Goal: Navigation & Orientation: Find specific page/section

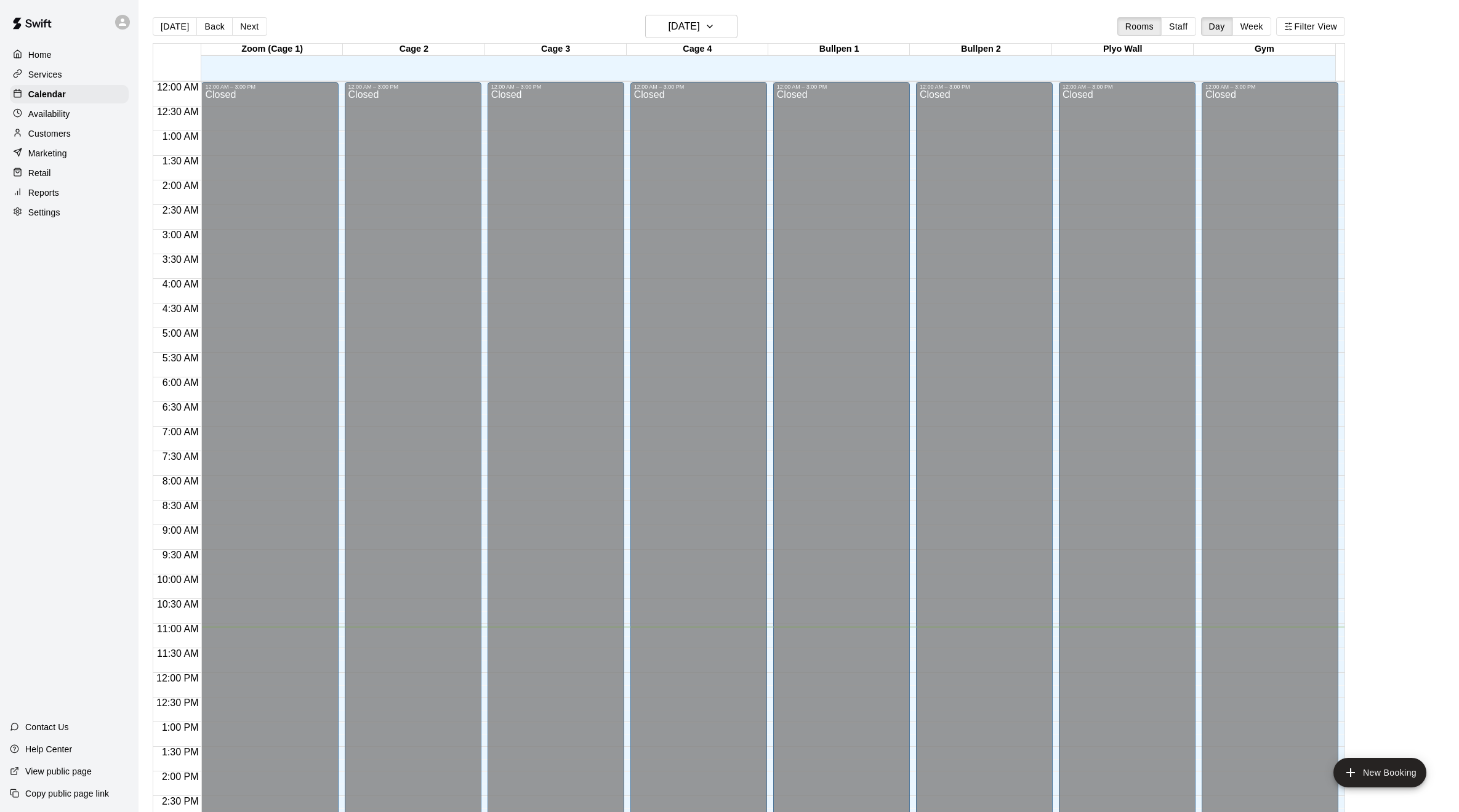
scroll to position [340, 0]
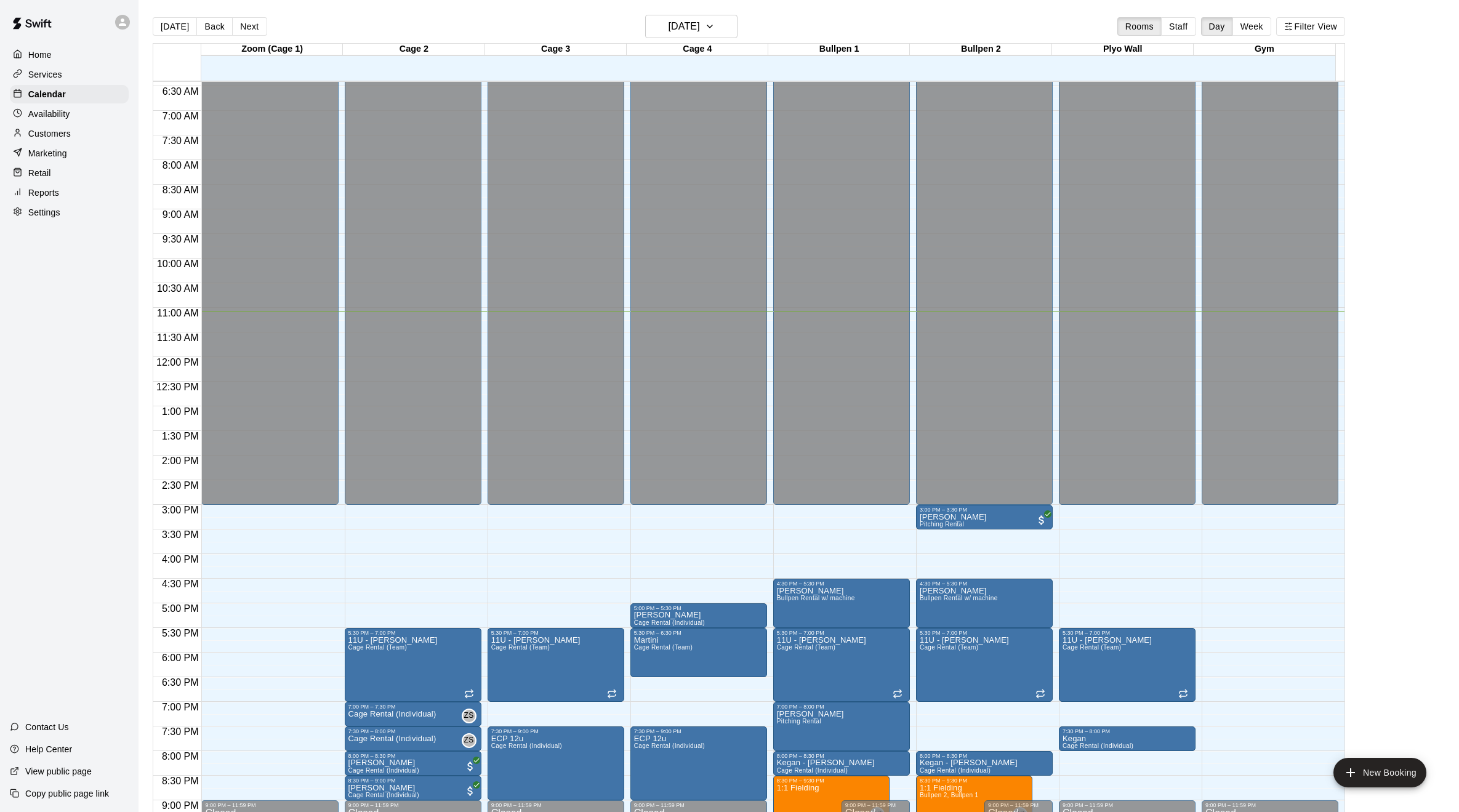
scroll to position [378, 0]
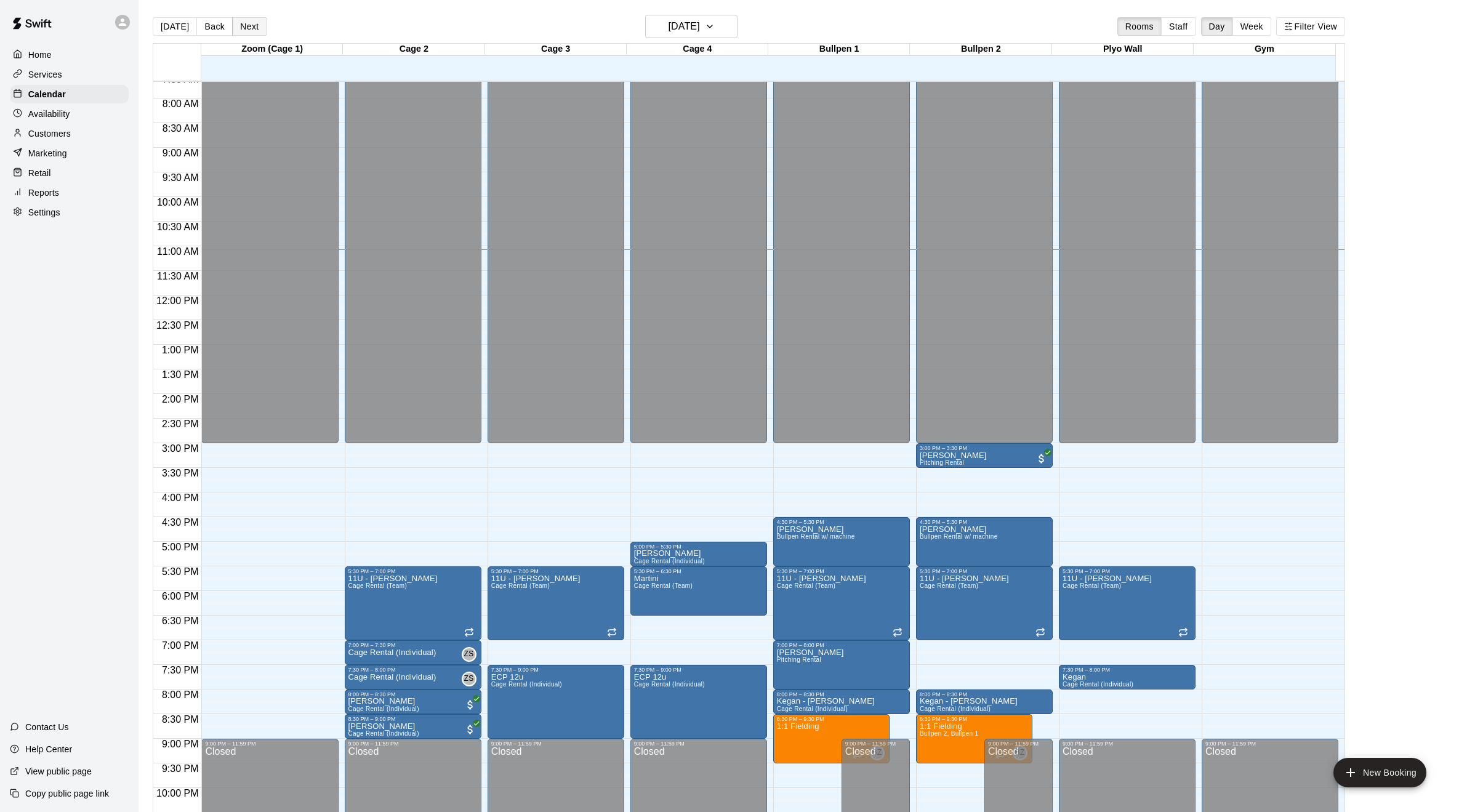
click at [245, 23] on button "Next" at bounding box center [249, 26] width 35 height 18
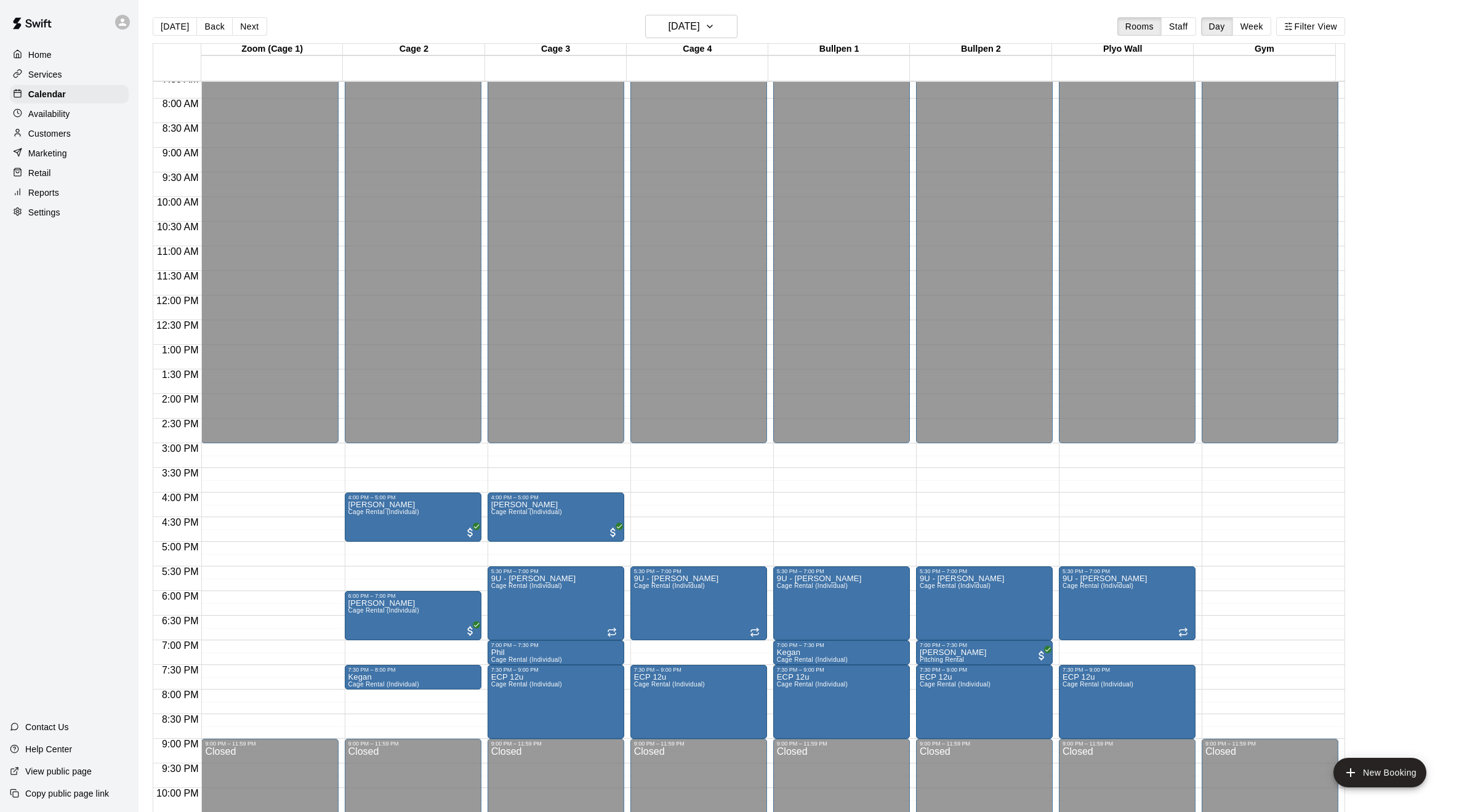
click at [247, 24] on button "Next" at bounding box center [249, 26] width 35 height 18
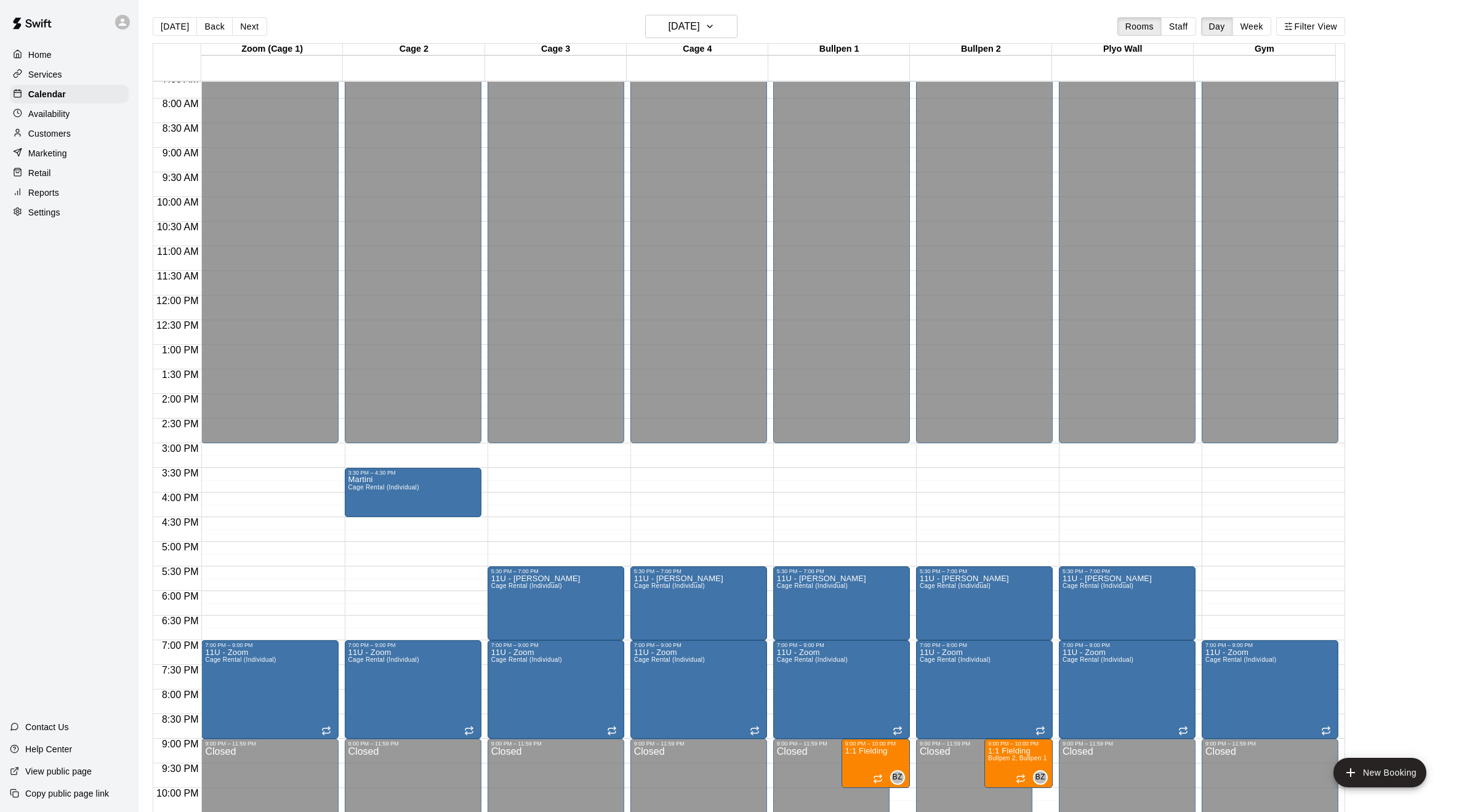
click at [247, 24] on button "Next" at bounding box center [249, 26] width 35 height 18
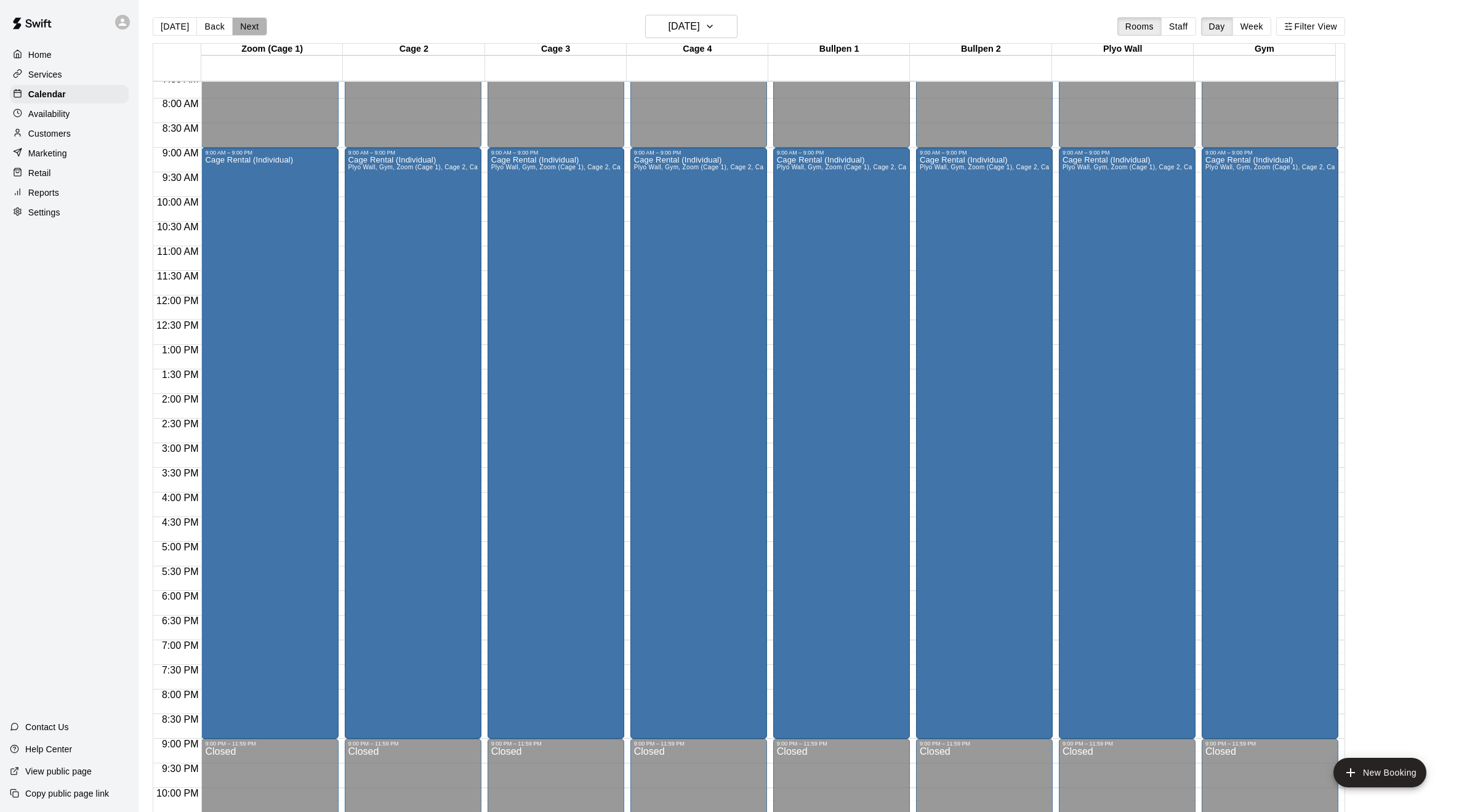
click at [247, 24] on button "Next" at bounding box center [249, 26] width 35 height 18
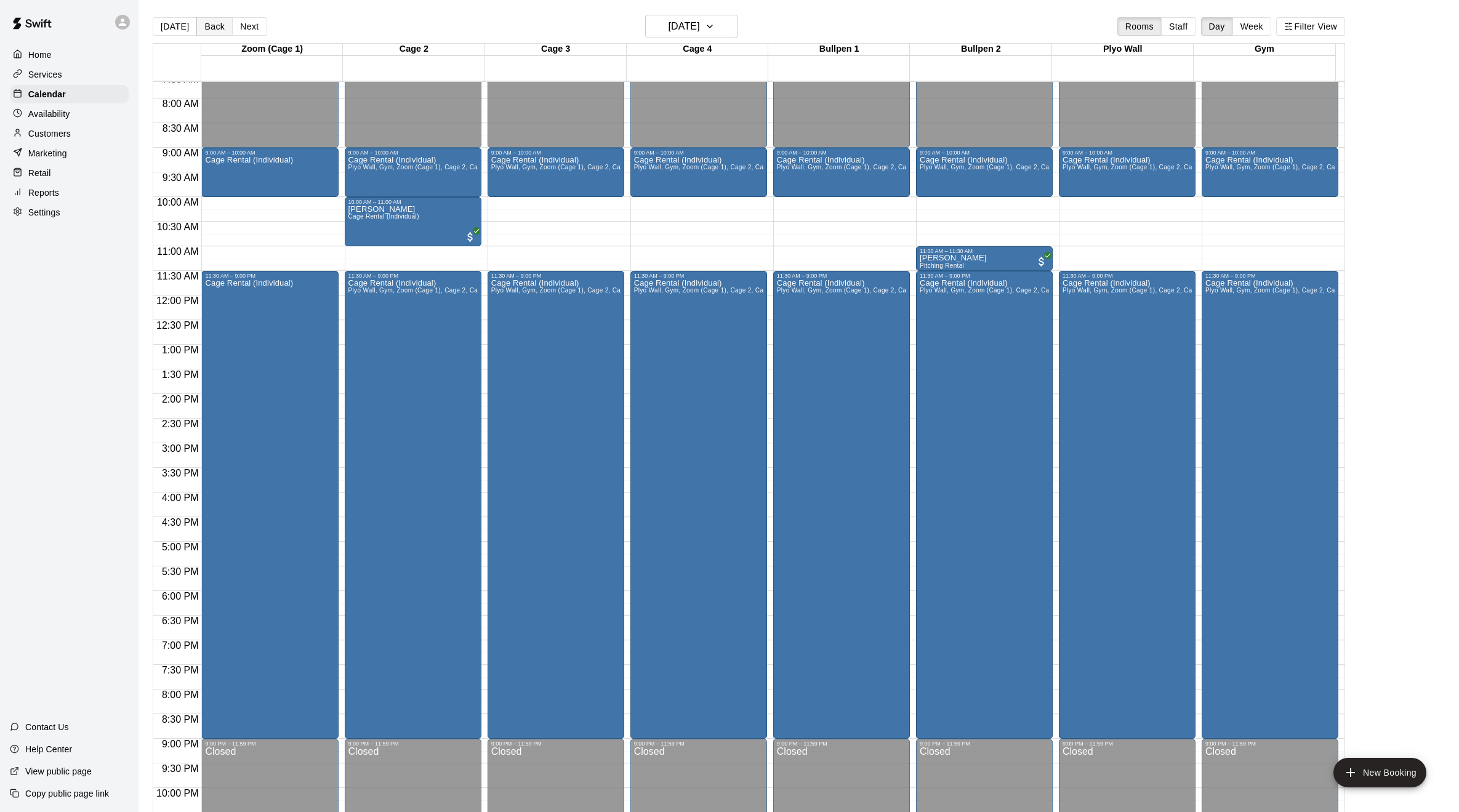
click at [215, 29] on button "Back" at bounding box center [214, 26] width 37 height 18
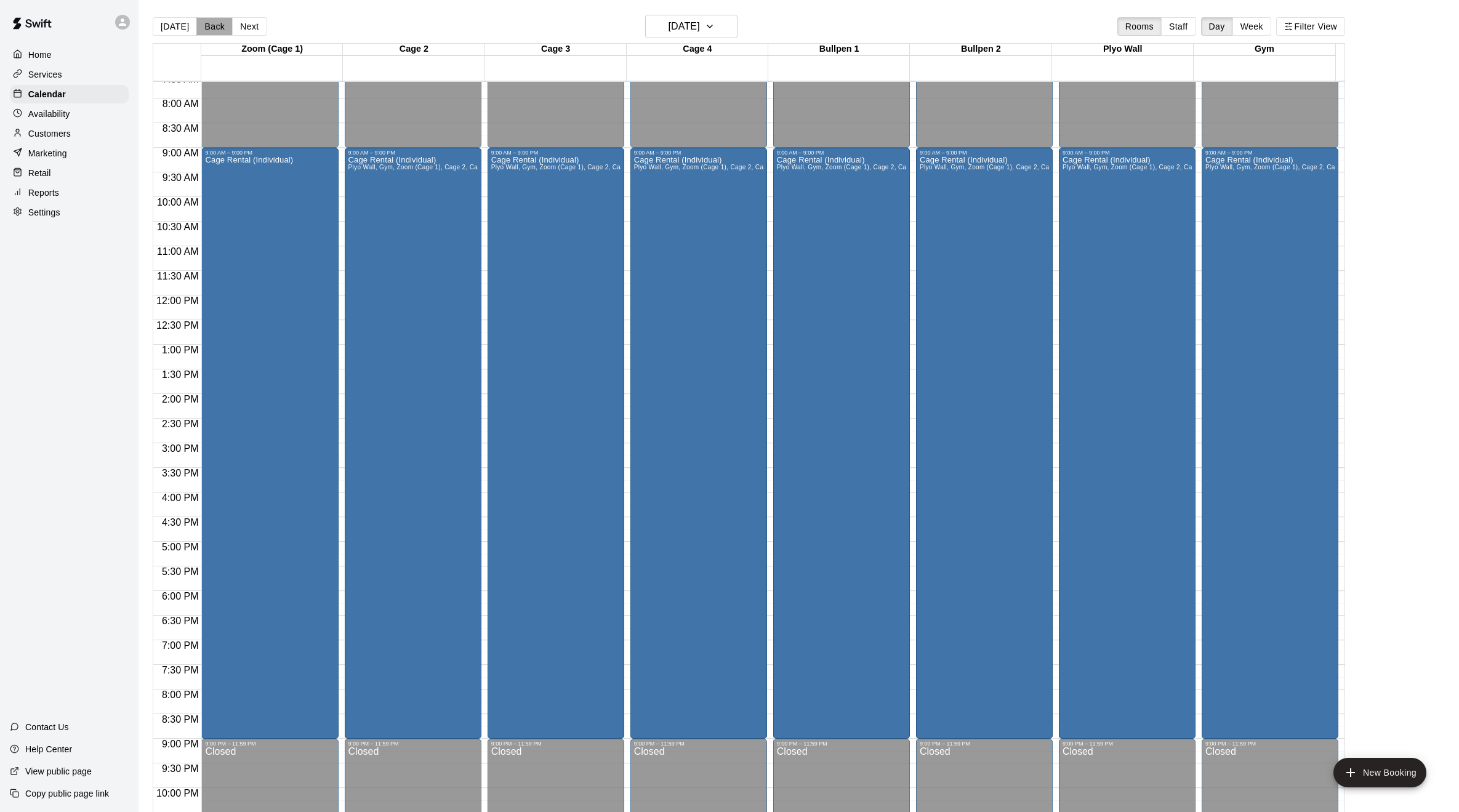
click at [215, 29] on button "Back" at bounding box center [214, 26] width 37 height 18
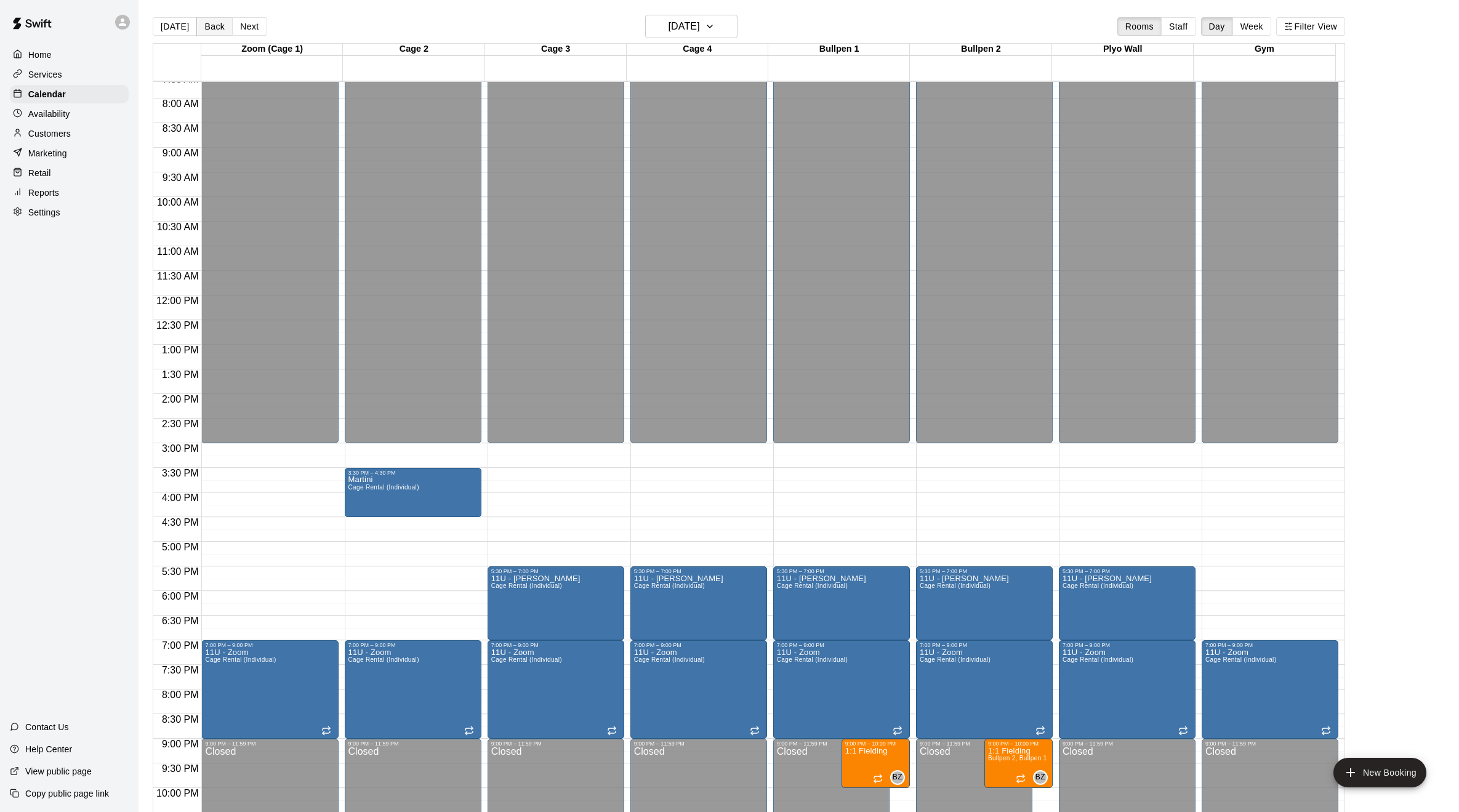
click at [215, 29] on button "Back" at bounding box center [214, 26] width 37 height 18
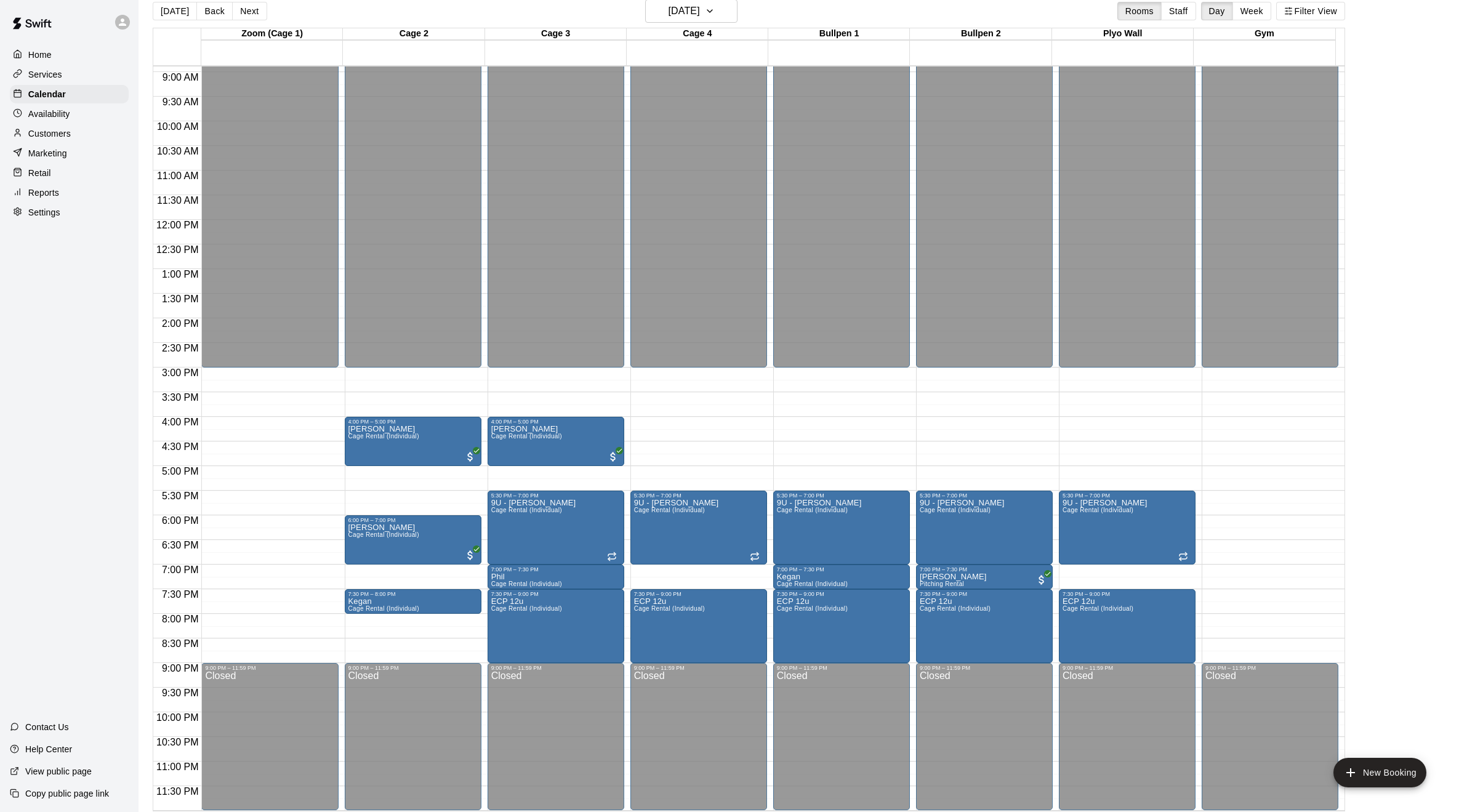
scroll to position [19, 0]
